Goal: Information Seeking & Learning: Learn about a topic

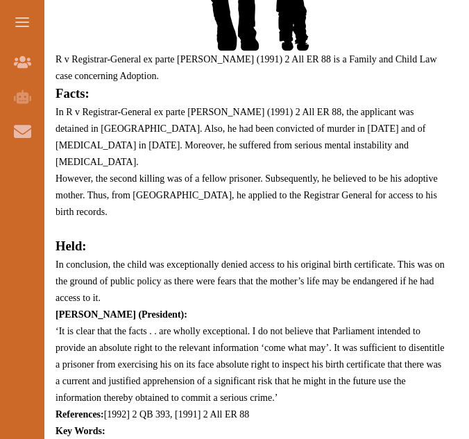
scroll to position [783, 0]
